Goal: Information Seeking & Learning: Learn about a topic

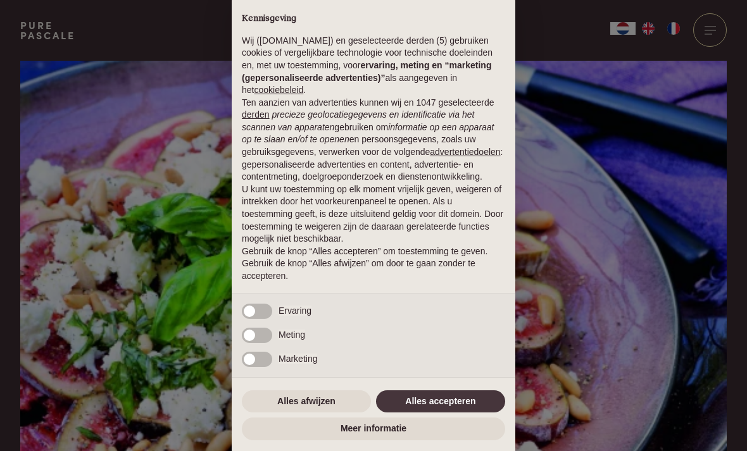
click at [464, 402] on button "Alles accepteren" at bounding box center [440, 401] width 129 height 23
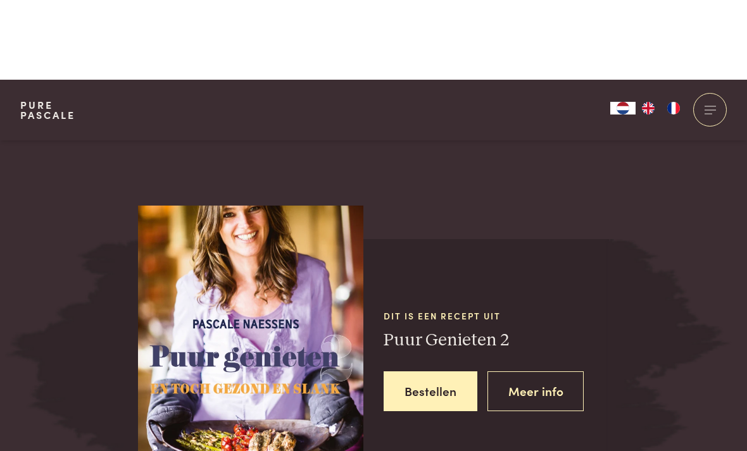
scroll to position [1345, 0]
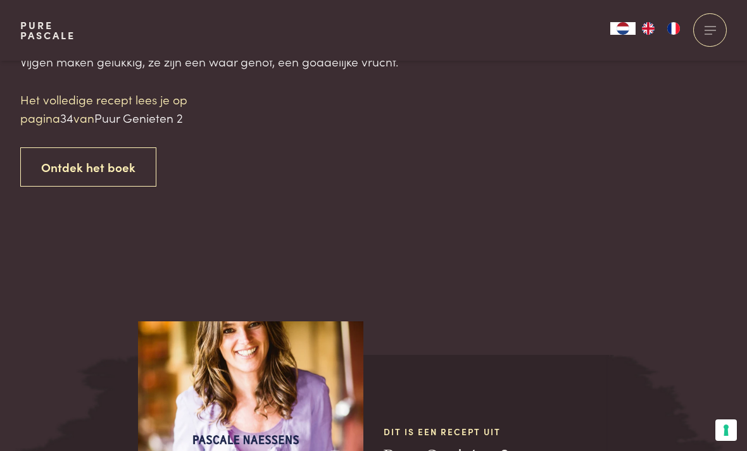
click at [92, 158] on link "Ontdek het boek" at bounding box center [88, 167] width 136 height 40
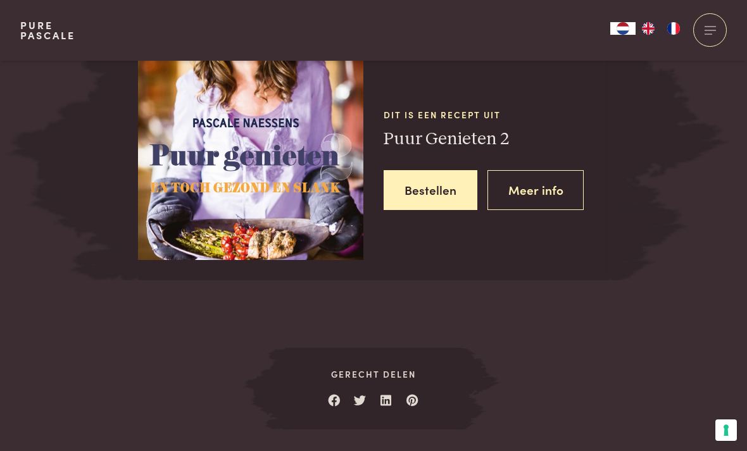
scroll to position [1601, 0]
click at [543, 185] on link "Meer info" at bounding box center [535, 190] width 97 height 40
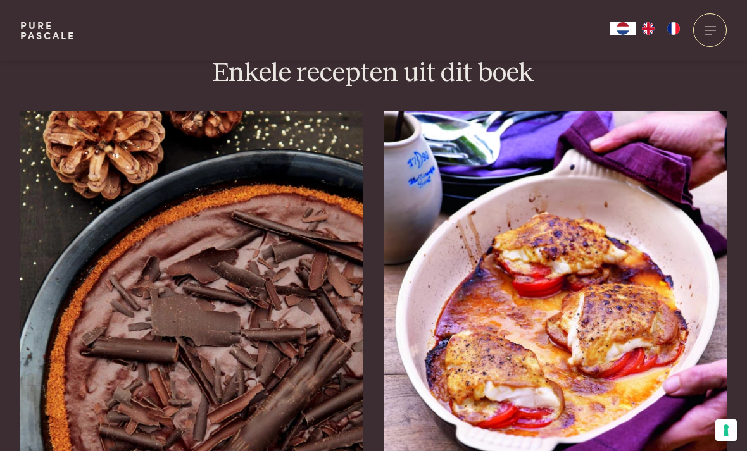
scroll to position [1215, 0]
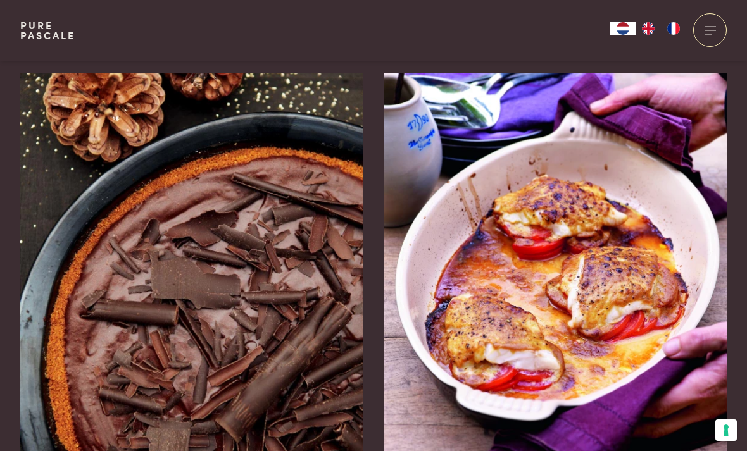
click at [132, 253] on img at bounding box center [191, 263] width 343 height 380
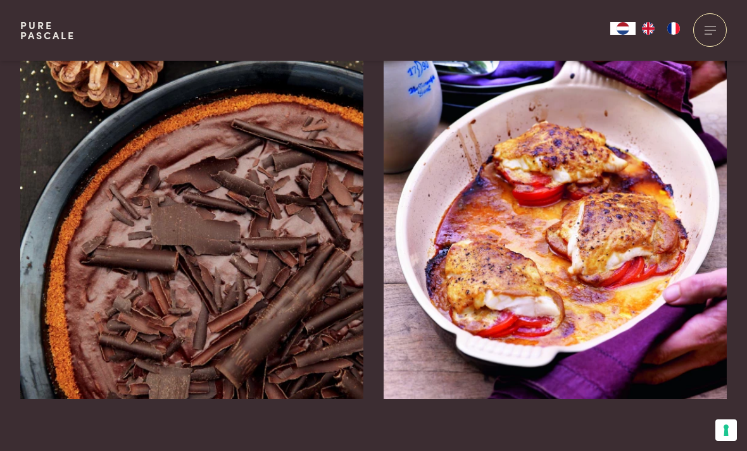
click at [639, 252] on img at bounding box center [554, 210] width 343 height 380
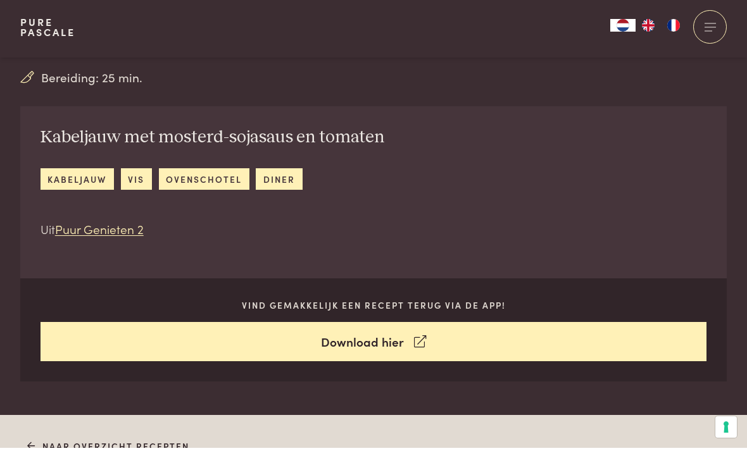
scroll to position [437, 0]
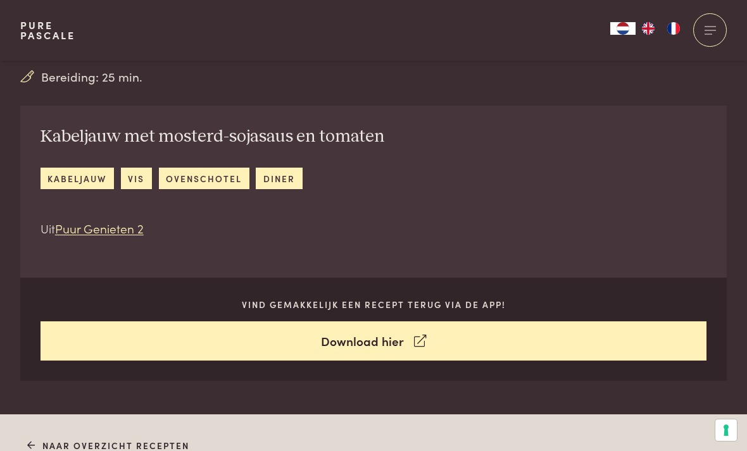
click at [64, 447] on link "Naar overzicht recepten" at bounding box center [108, 445] width 163 height 13
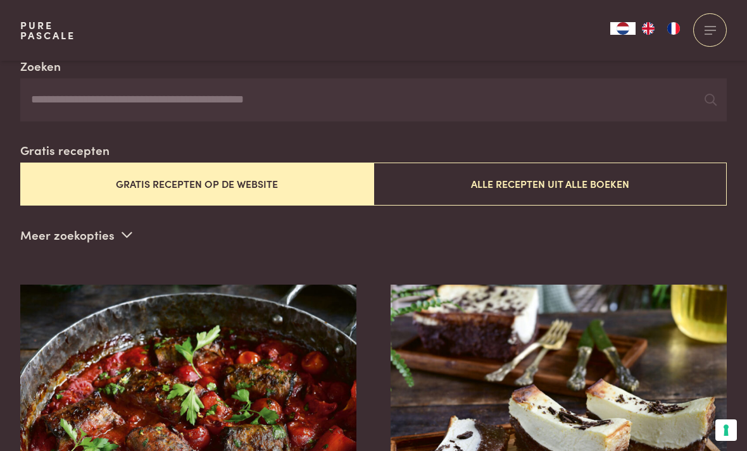
scroll to position [251, 0]
click at [631, 181] on button "Alle recepten uit alle boeken" at bounding box center [549, 184] width 353 height 42
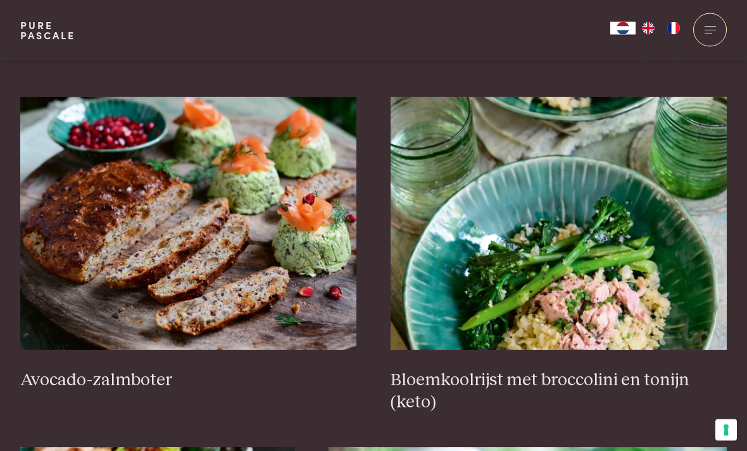
scroll to position [1461, 0]
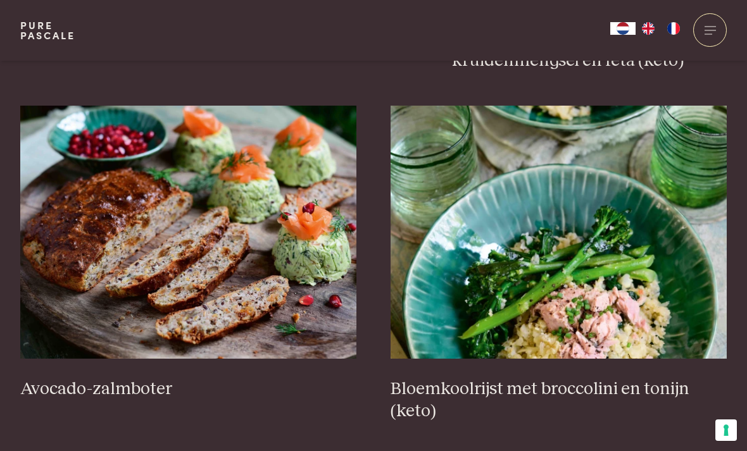
click at [123, 255] on img at bounding box center [188, 232] width 337 height 253
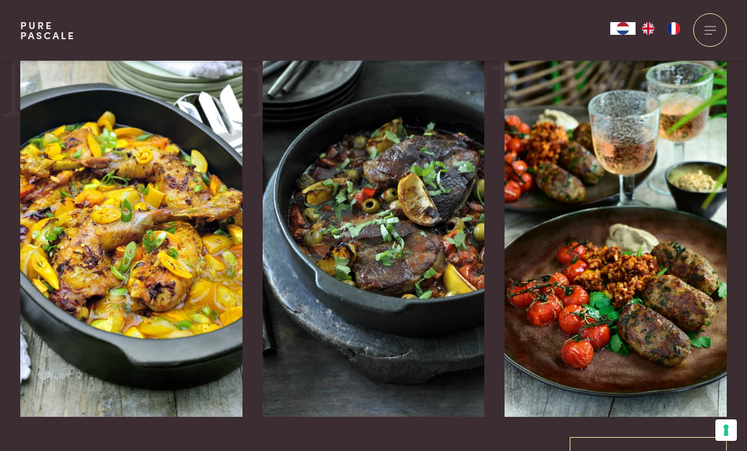
scroll to position [2191, 0]
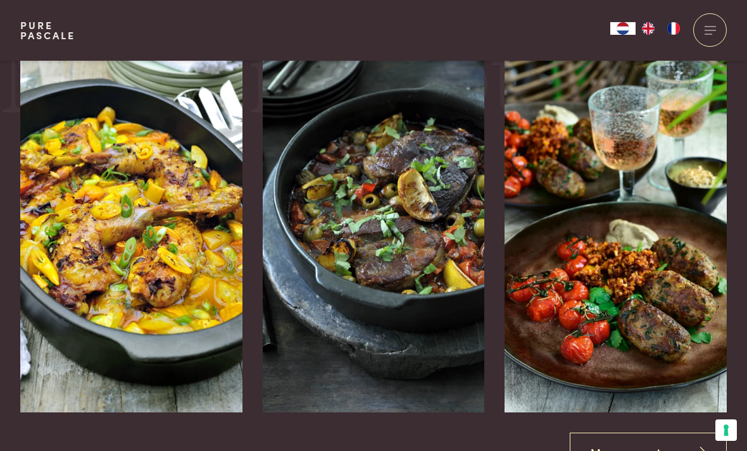
click at [647, 285] on img at bounding box center [615, 223] width 222 height 380
click at [646, 226] on img at bounding box center [615, 223] width 222 height 380
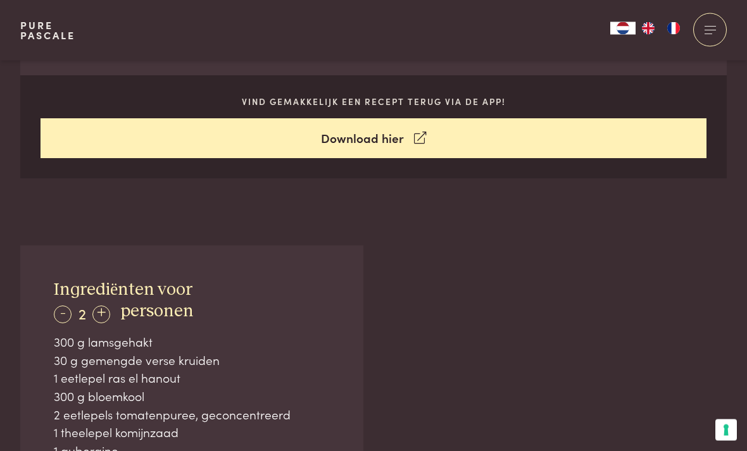
scroll to position [662, 0]
click at [541, 142] on link "Download hier" at bounding box center [374, 138] width 666 height 40
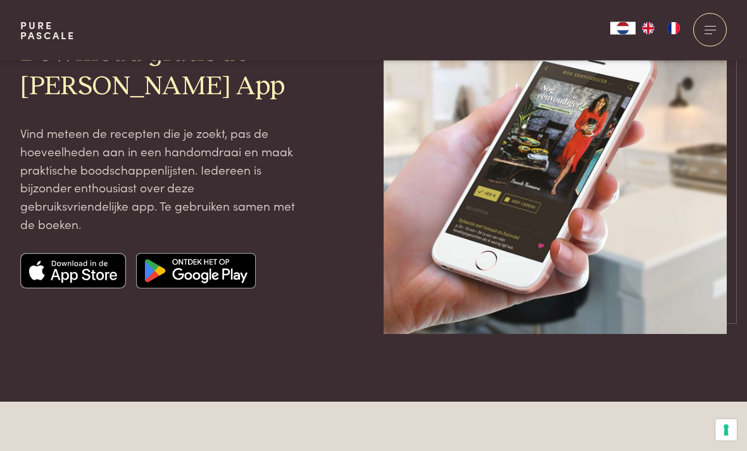
scroll to position [149, 0]
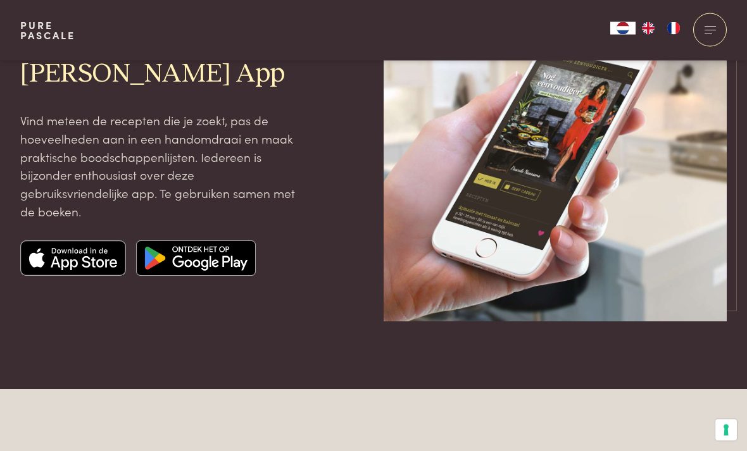
click at [67, 256] on img at bounding box center [73, 258] width 106 height 35
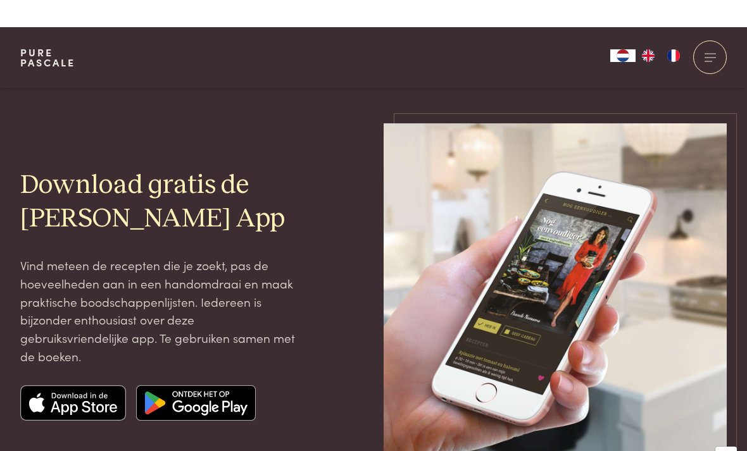
scroll to position [0, 0]
